Goal: Task Accomplishment & Management: Manage account settings

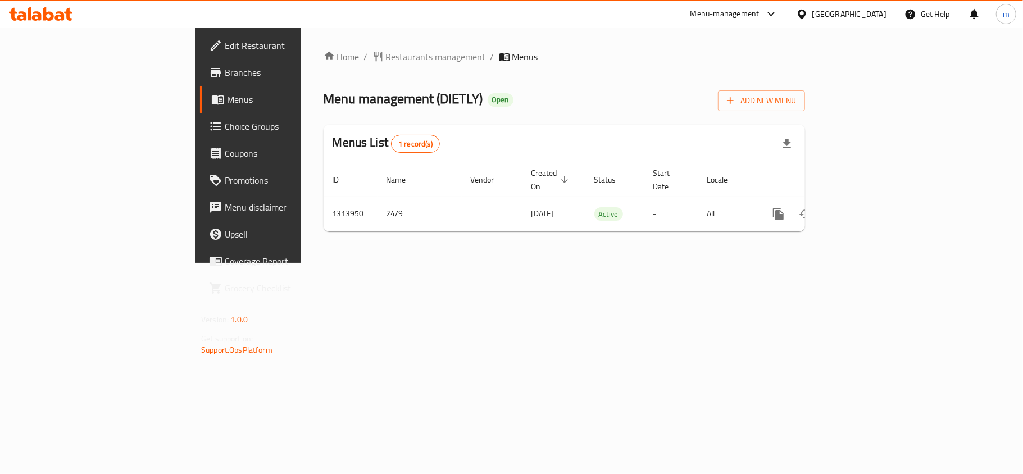
click at [48, 19] on icon at bounding box center [48, 13] width 11 height 13
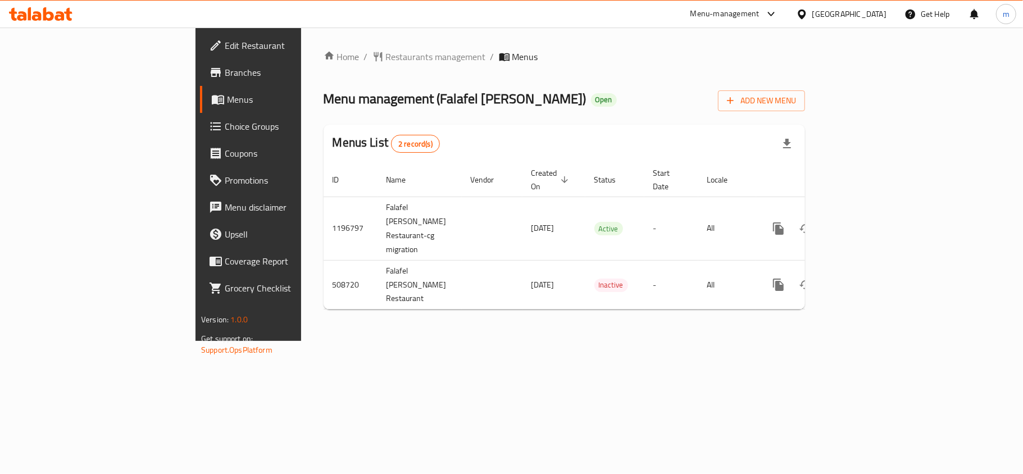
click at [444, 122] on div "Home / Restaurants management / Menus Menu management ( Falafel Husam ) Open Ad…" at bounding box center [564, 184] width 481 height 269
click at [46, 8] on icon at bounding box center [40, 13] width 63 height 13
click at [27, 19] on icon at bounding box center [40, 13] width 63 height 13
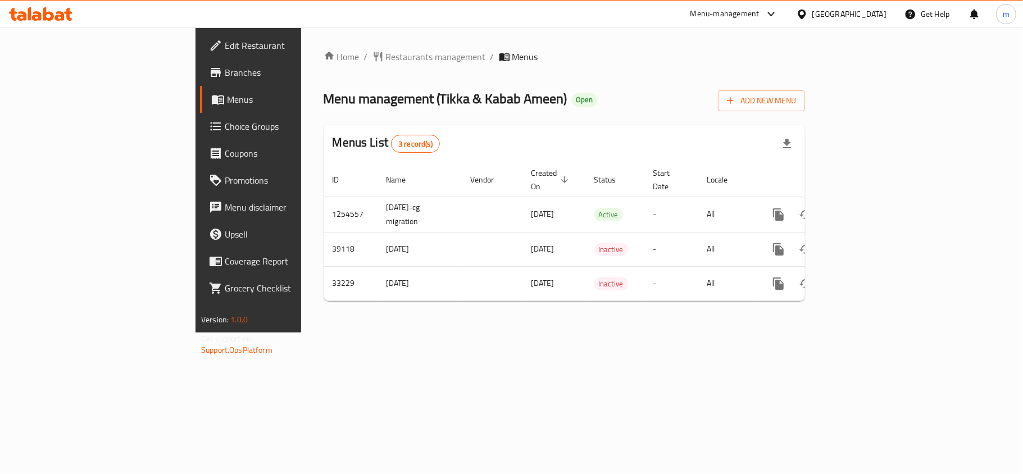
click at [12, 27] on div "Menu-management United Arab Emirates Get Help m" at bounding box center [511, 14] width 1023 height 27
click at [15, 16] on icon at bounding box center [40, 13] width 63 height 13
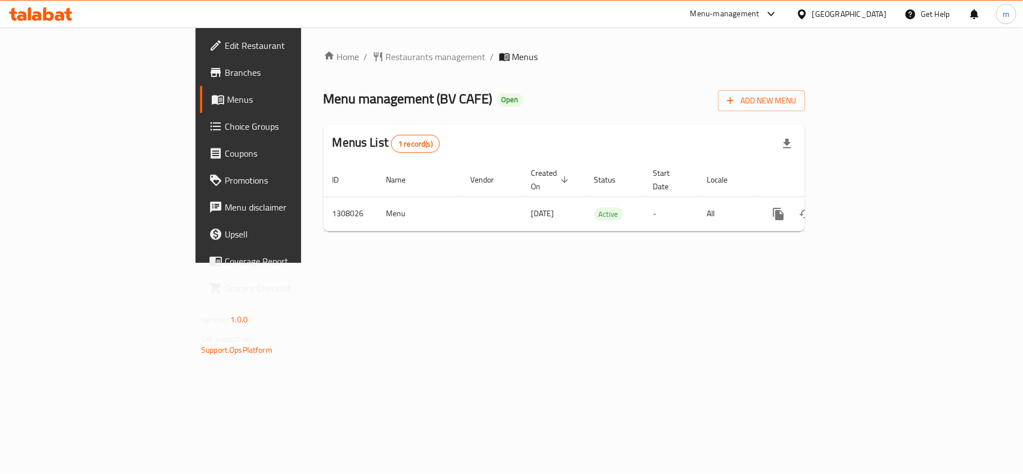
click at [43, 20] on icon at bounding box center [48, 13] width 11 height 13
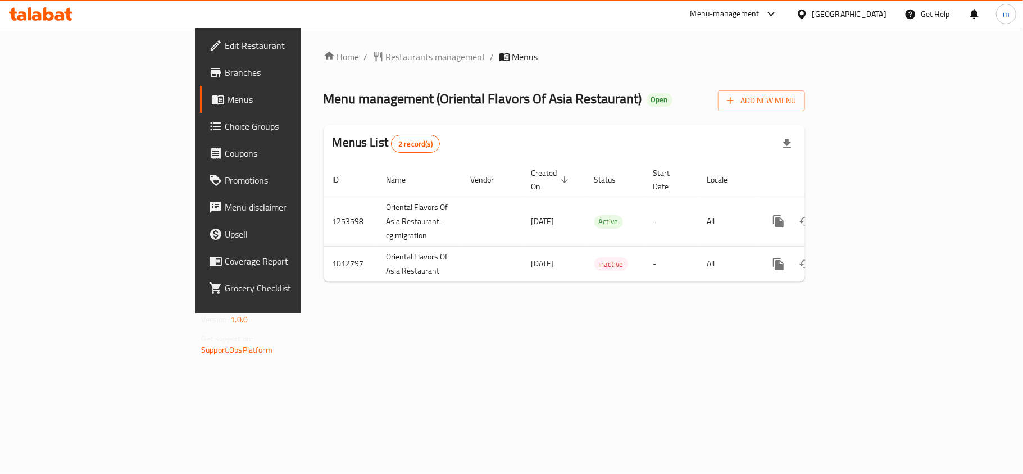
click at [48, 10] on icon at bounding box center [40, 13] width 63 height 13
click at [225, 129] on span "Choice Groups" at bounding box center [291, 126] width 133 height 13
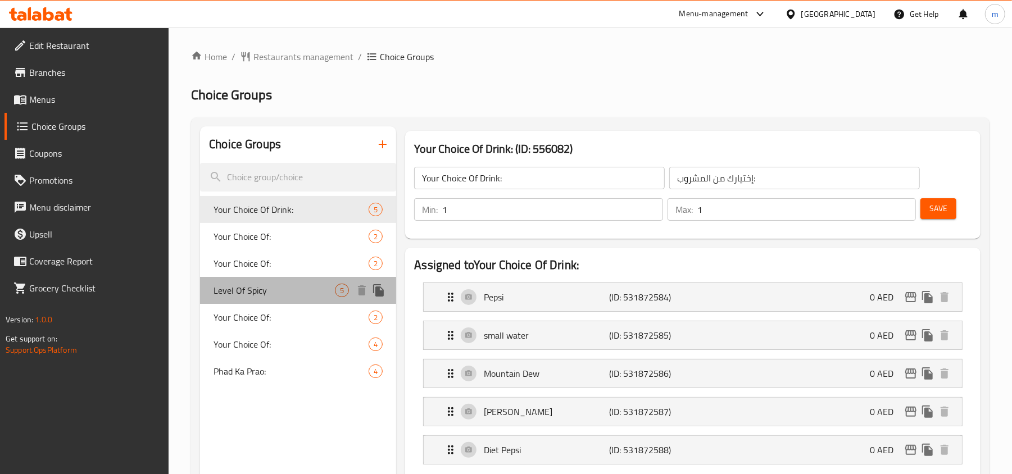
click at [281, 284] on span "Level Of Spicy" at bounding box center [273, 290] width 121 height 13
type input "Level Of Spicy"
type input "مستوى حارة"
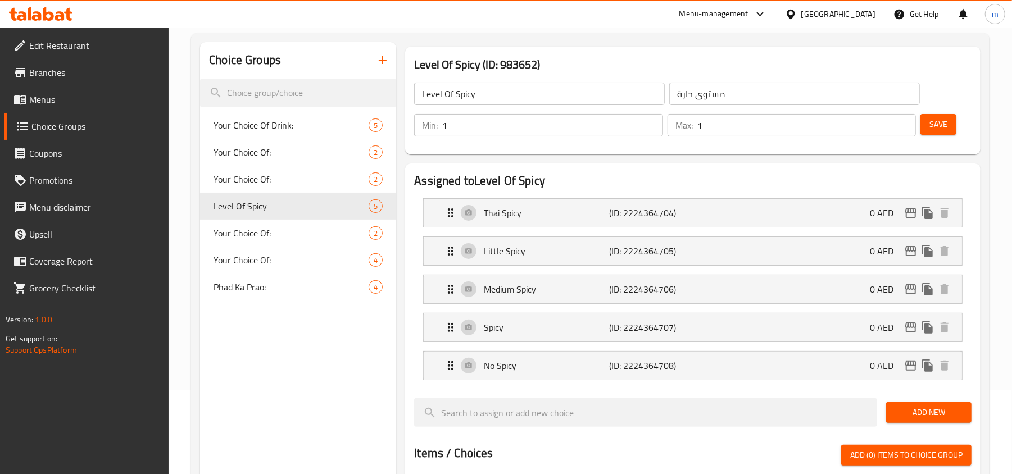
scroll to position [75, 0]
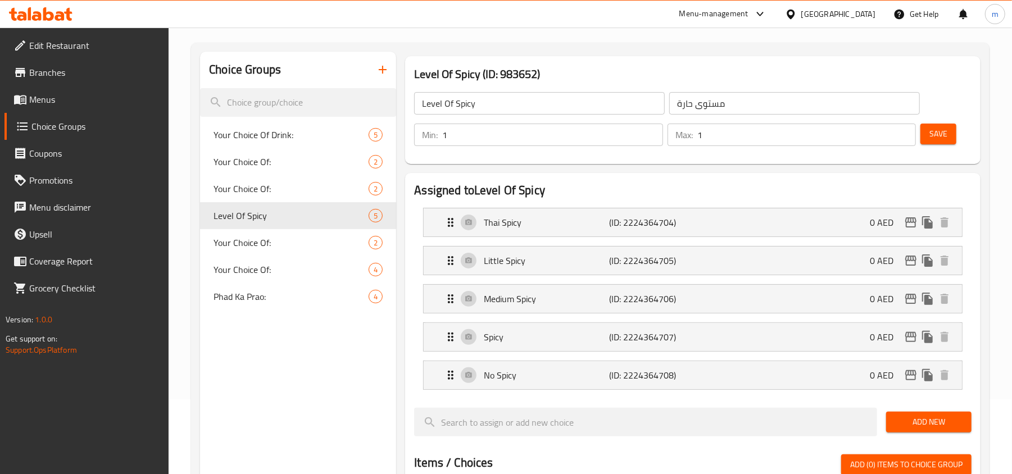
click at [54, 19] on icon at bounding box center [40, 13] width 63 height 13
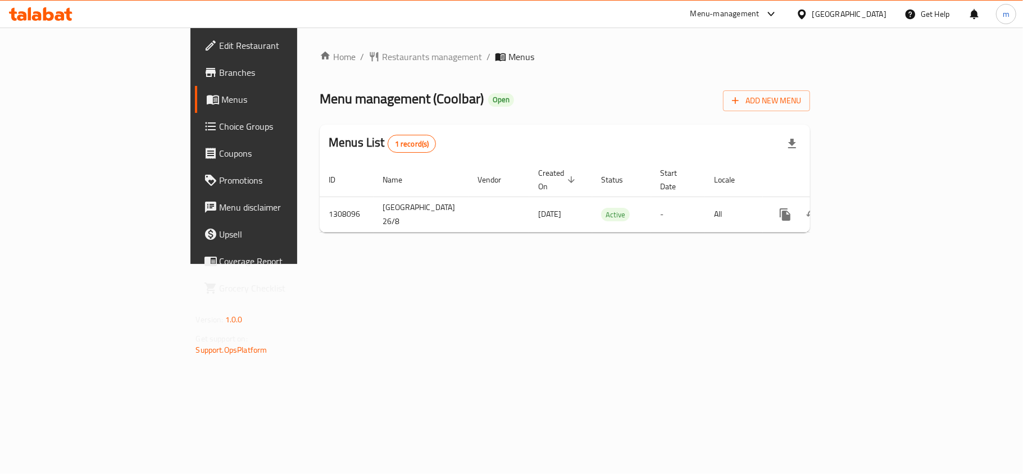
click at [46, 17] on icon at bounding box center [48, 13] width 11 height 13
